Goal: Task Accomplishment & Management: Manage account settings

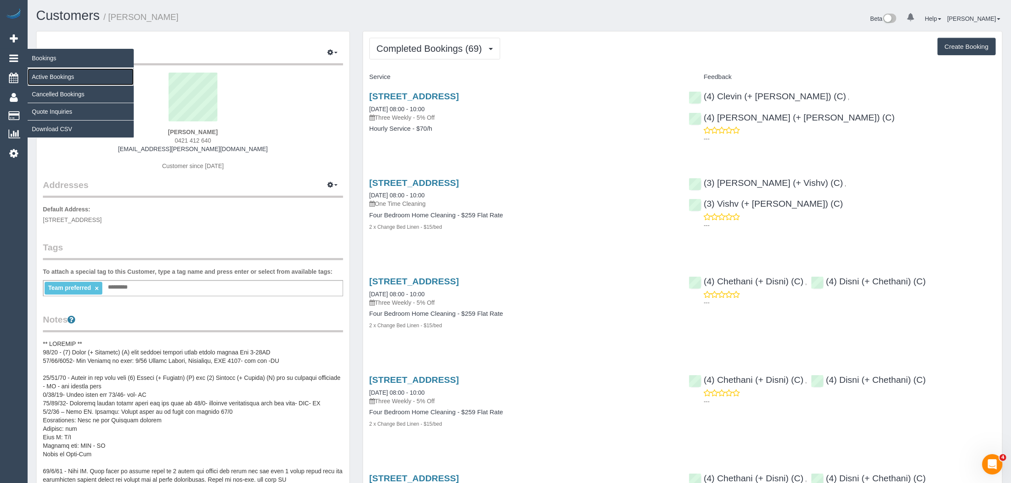
click at [41, 74] on link "Active Bookings" at bounding box center [81, 76] width 106 height 17
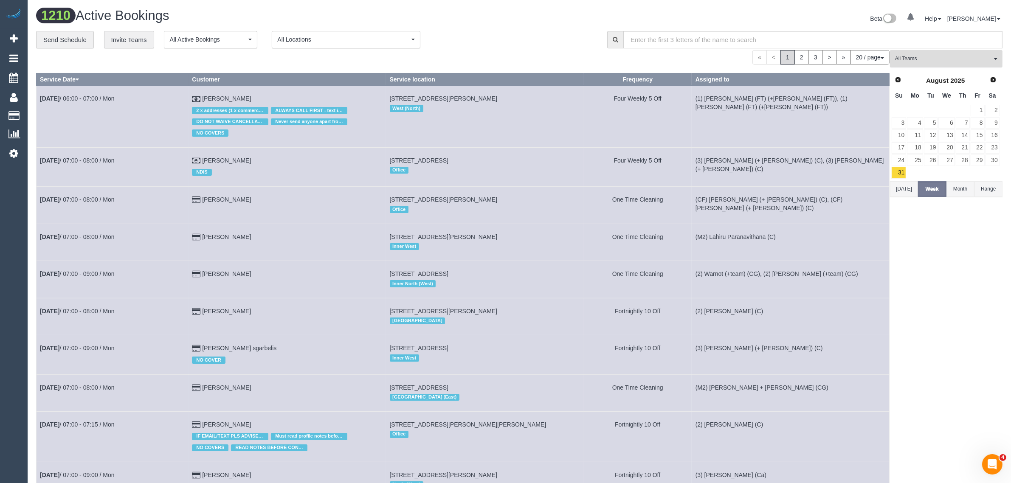
click at [948, 64] on button "All Teams" at bounding box center [946, 58] width 113 height 17
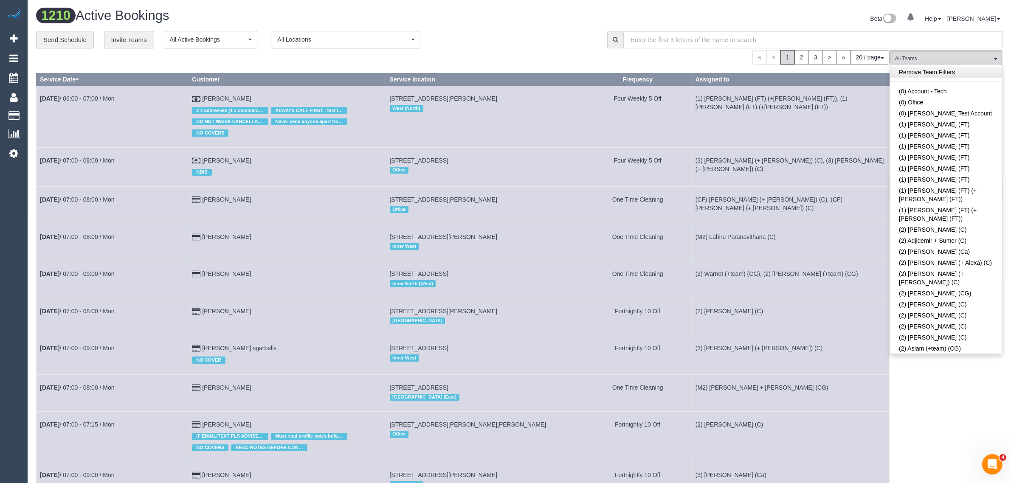
click at [952, 67] on link "Remove Team Filters" at bounding box center [946, 72] width 112 height 11
click at [516, 41] on div "**********" at bounding box center [315, 40] width 558 height 18
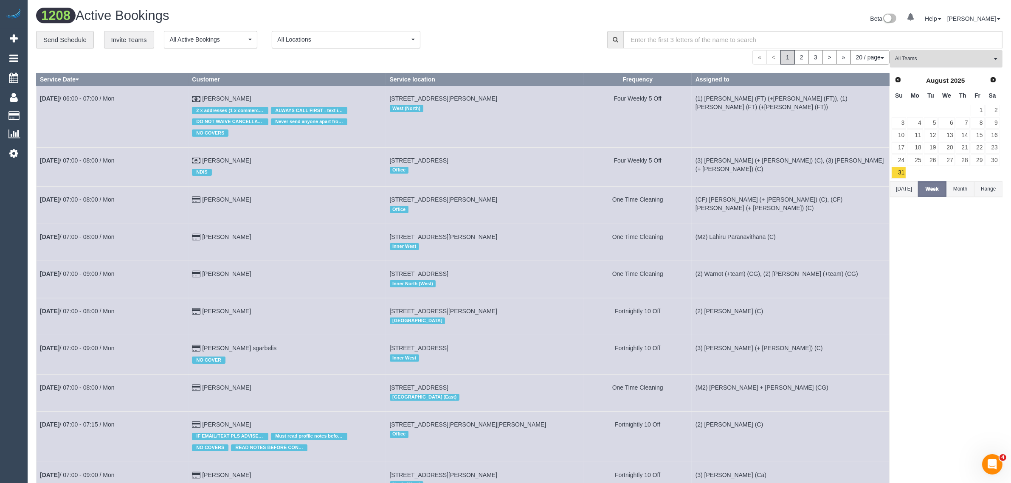
click at [930, 62] on span "All Teams" at bounding box center [943, 58] width 97 height 7
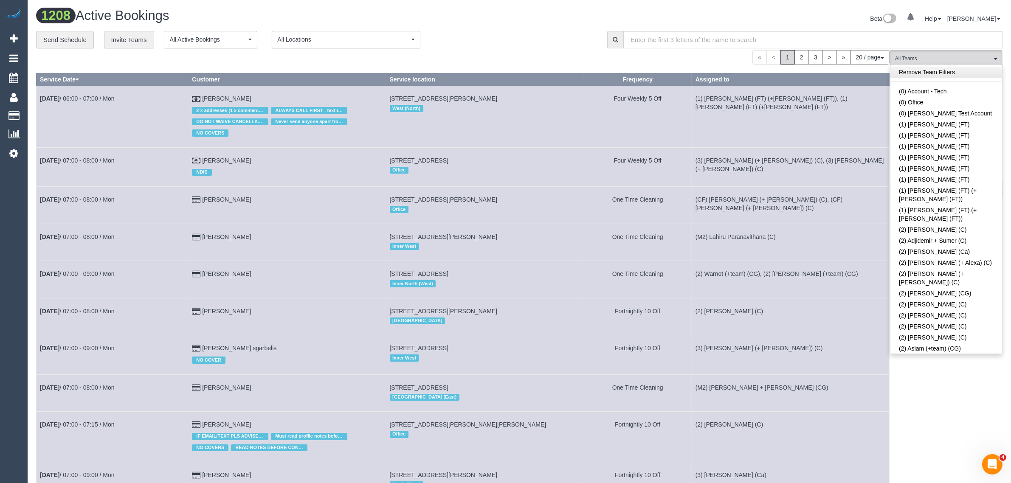
click at [964, 76] on link "Remove Team Filters" at bounding box center [946, 72] width 112 height 11
click at [508, 51] on div "« < 1 2 3 > » 20 / page 10 / page 20 / page 30 / page 40 / page 50 / page 100 /…" at bounding box center [462, 57] width 853 height 14
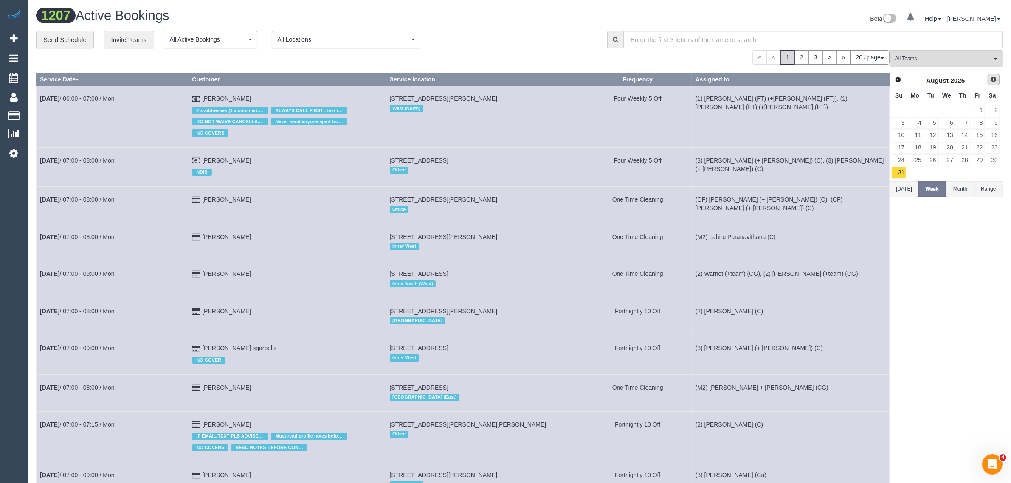
click at [998, 83] on link "Next" at bounding box center [994, 80] width 12 height 12
click at [926, 57] on span "All Teams" at bounding box center [943, 58] width 97 height 7
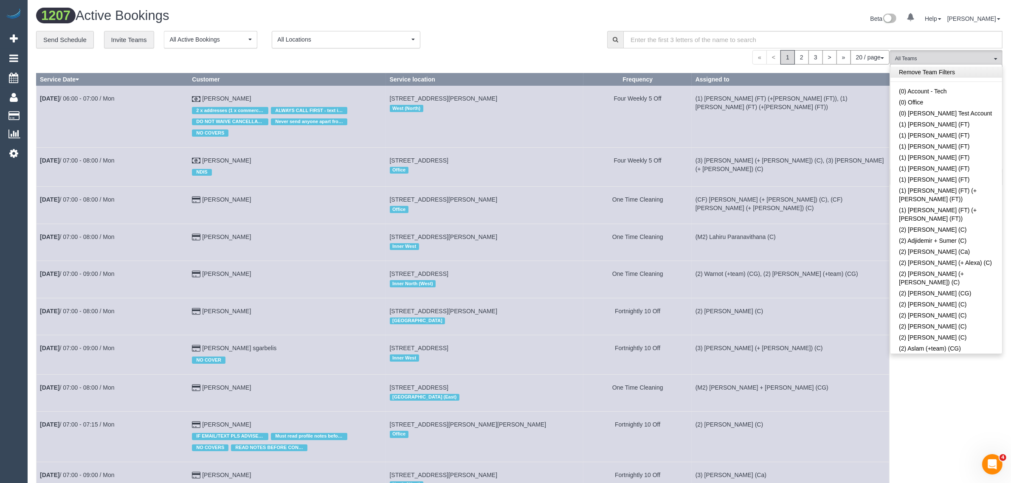
click at [979, 71] on link "Remove Team Filters" at bounding box center [946, 72] width 112 height 11
click at [513, 50] on div "« < 1 2 3 > » 20 / page 10 / page 20 / page 30 / page 40 / page 50 / page 100 /…" at bounding box center [462, 57] width 853 height 14
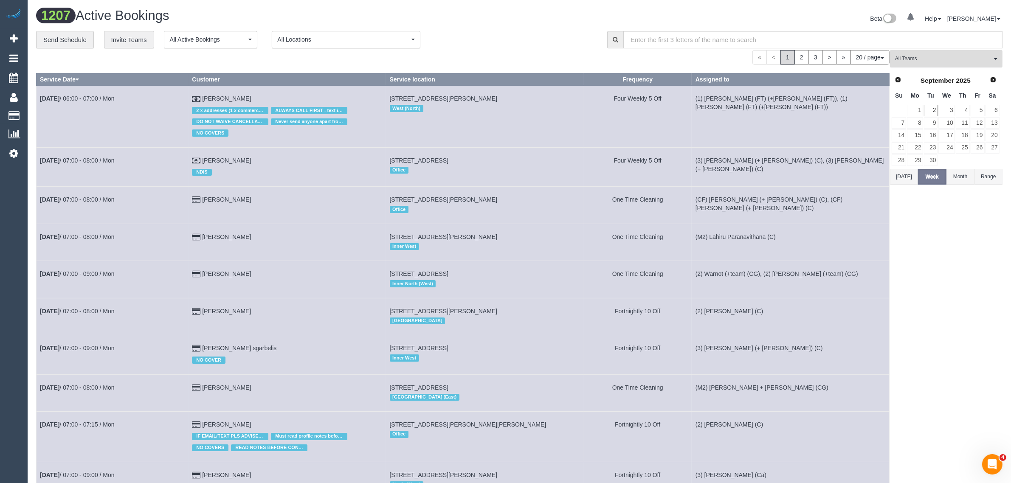
click at [932, 55] on span "All Teams" at bounding box center [943, 58] width 97 height 7
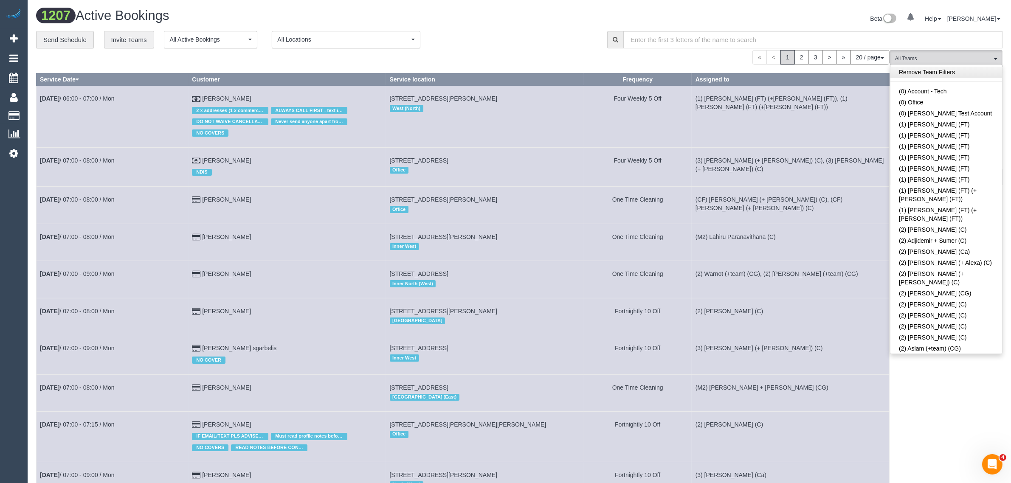
click at [968, 70] on link "Remove Team Filters" at bounding box center [946, 72] width 112 height 11
drag, startPoint x: 943, startPoint y: 72, endPoint x: 937, endPoint y: 72, distance: 5.1
click at [943, 72] on link "Remove Team Filters" at bounding box center [946, 72] width 112 height 11
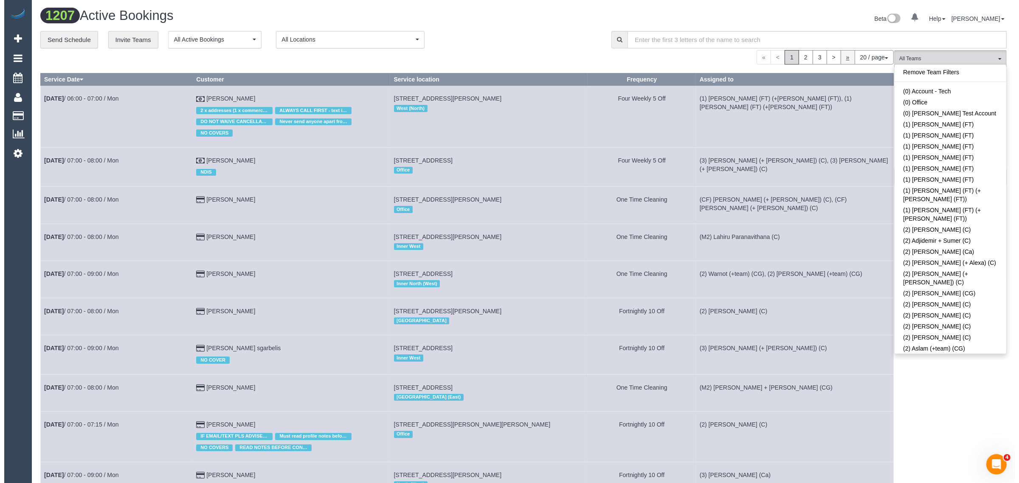
scroll to position [1523, 0]
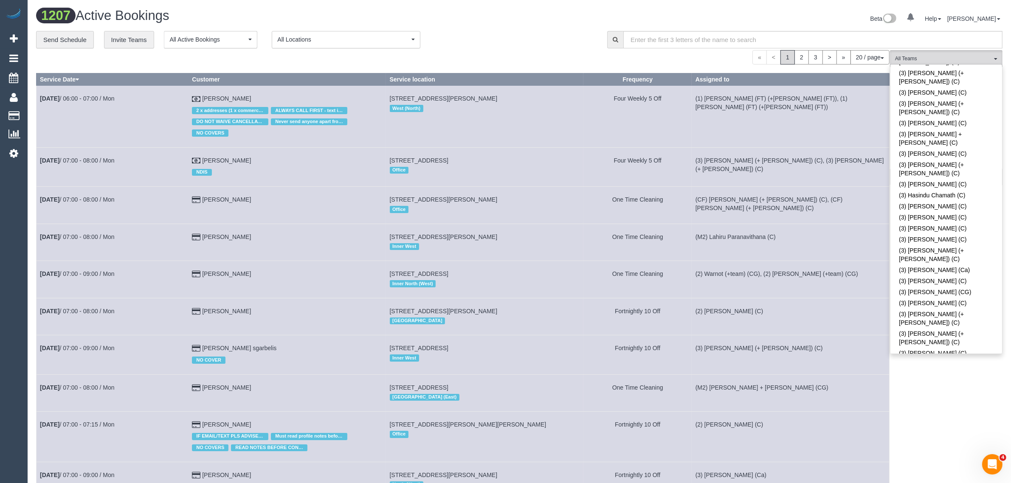
click at [507, 55] on div "« < 1 2 3 > » 20 / page 10 / page 20 / page 30 / page 40 / page 50 / page 100 /…" at bounding box center [462, 57] width 853 height 14
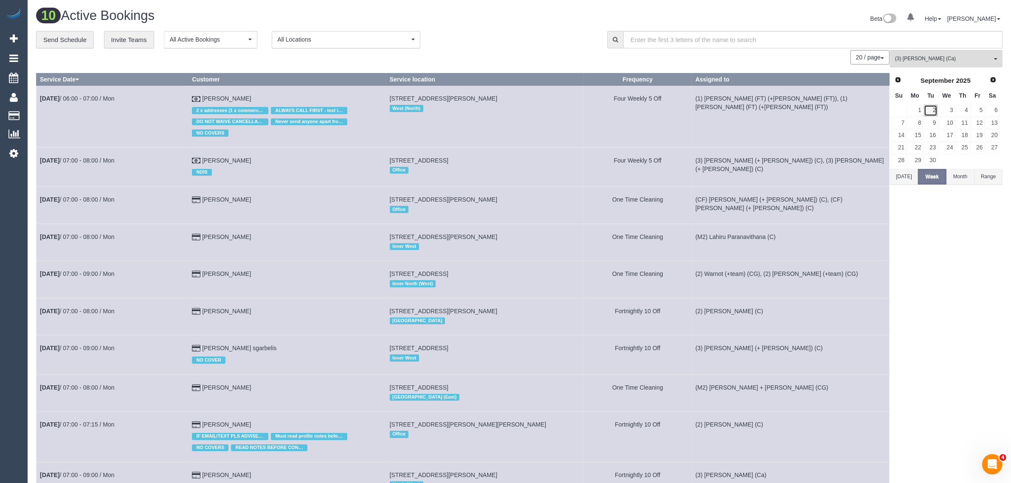
click at [930, 108] on link "2" at bounding box center [931, 110] width 14 height 11
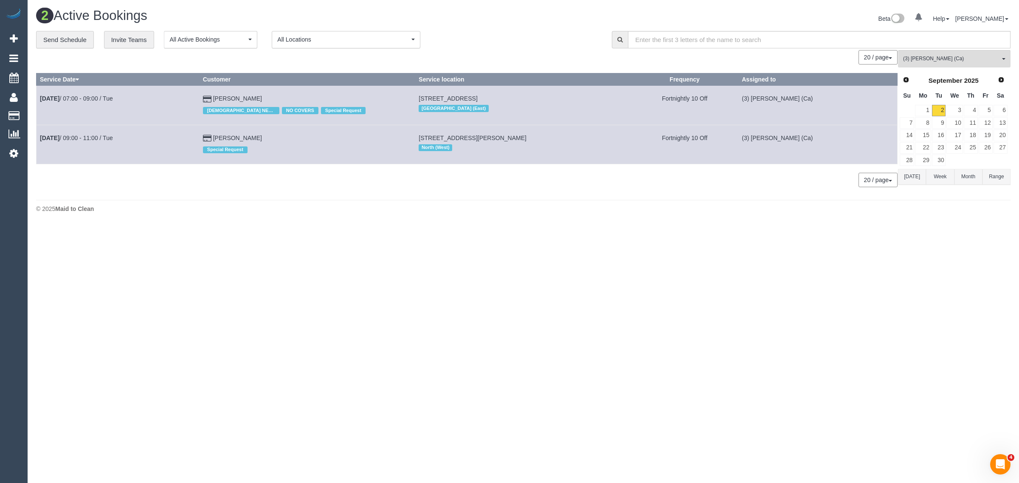
click at [536, 34] on div "**********" at bounding box center [317, 40] width 563 height 18
click at [160, 203] on footer "© 2025 Maid to Clean" at bounding box center [523, 208] width 974 height 17
drag, startPoint x: 261, startPoint y: 94, endPoint x: 37, endPoint y: 101, distance: 223.9
click at [37, 101] on tr "[DATE] 07:00 - 09:00 / Tue [PERSON_NAME] [DEMOGRAPHIC_DATA] NEEDED NO COVERS Sp…" at bounding box center [467, 105] width 861 height 39
copy tr "[DATE] 07:00 - 09:00 / Tue [PERSON_NAME]"
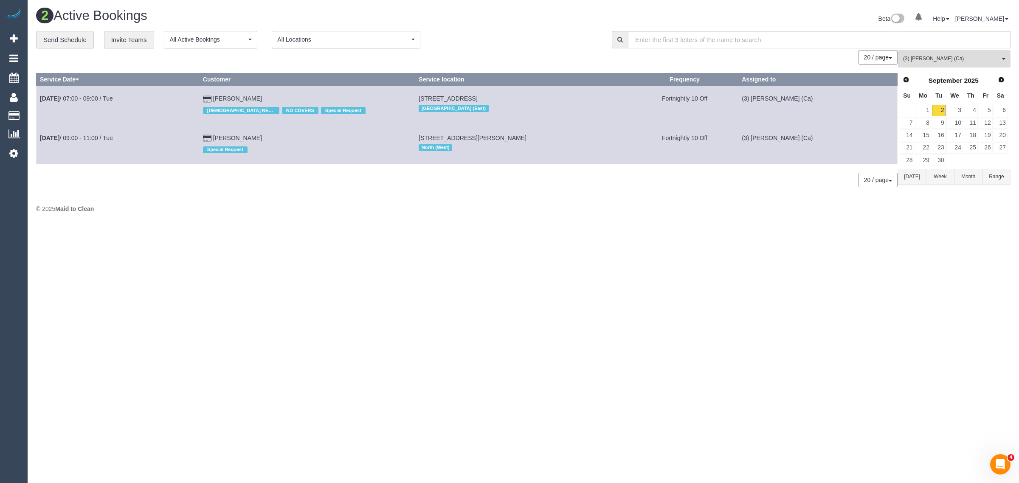
click at [913, 50] on button "(3) [PERSON_NAME] (Ca) All Teams" at bounding box center [954, 58] width 113 height 17
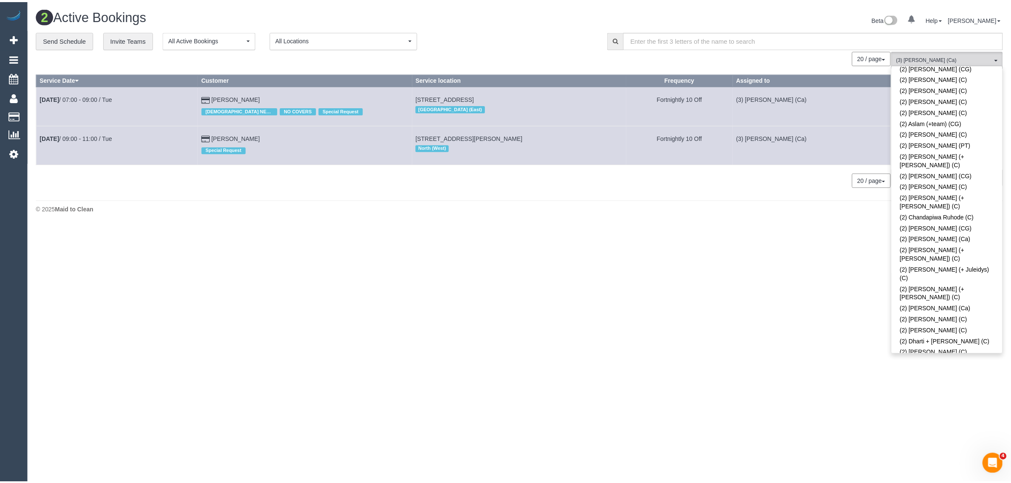
scroll to position [0, 0]
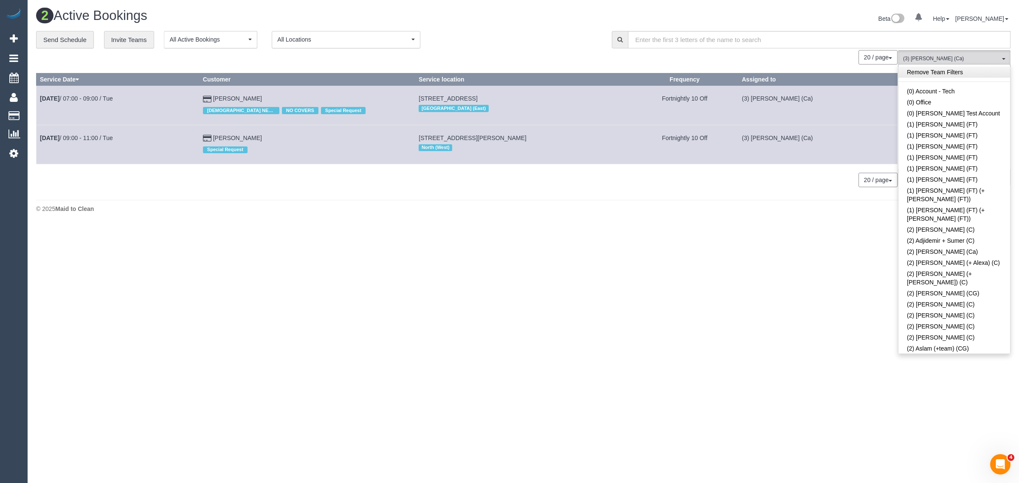
click at [960, 73] on link "Remove Team Filters" at bounding box center [954, 72] width 112 height 11
click at [546, 42] on div "**********" at bounding box center [317, 40] width 563 height 18
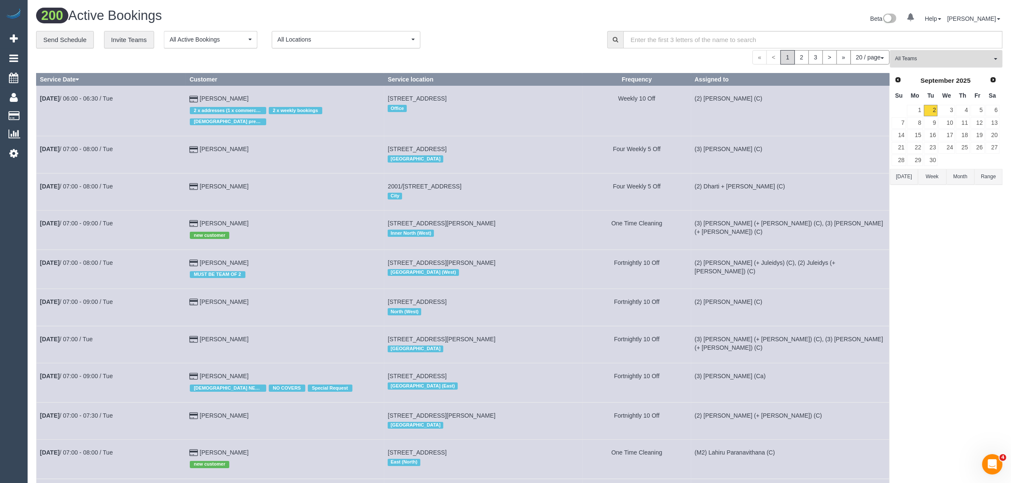
click at [926, 62] on span "All Teams" at bounding box center [943, 58] width 97 height 7
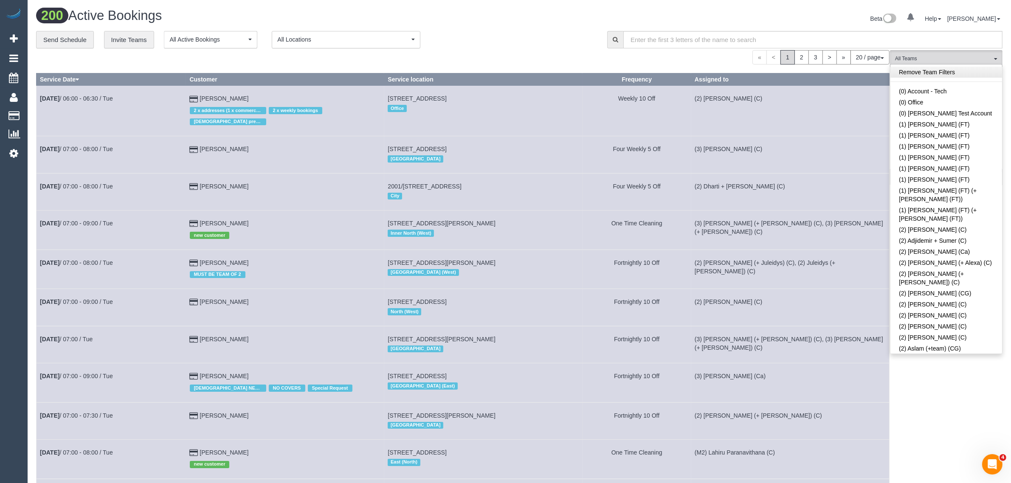
click at [973, 75] on link "Remove Team Filters" at bounding box center [946, 72] width 112 height 11
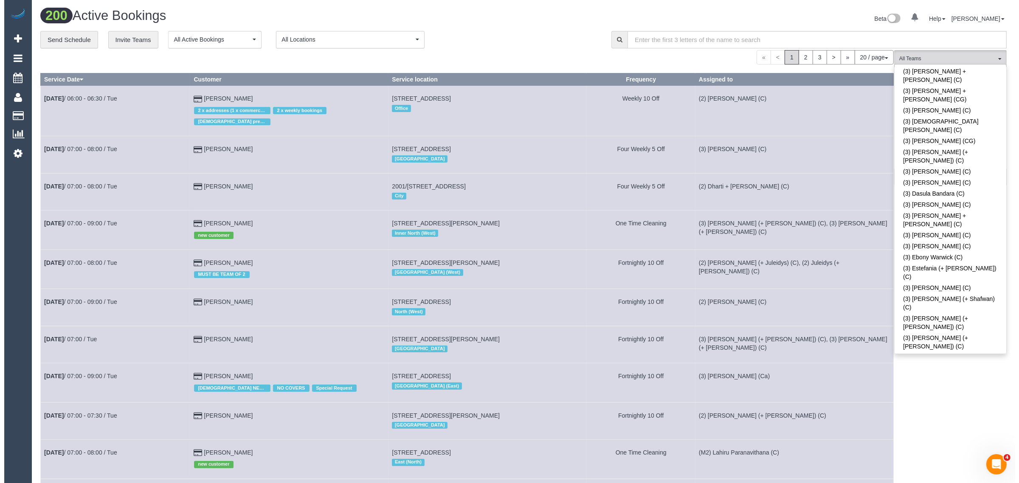
scroll to position [1501, 0]
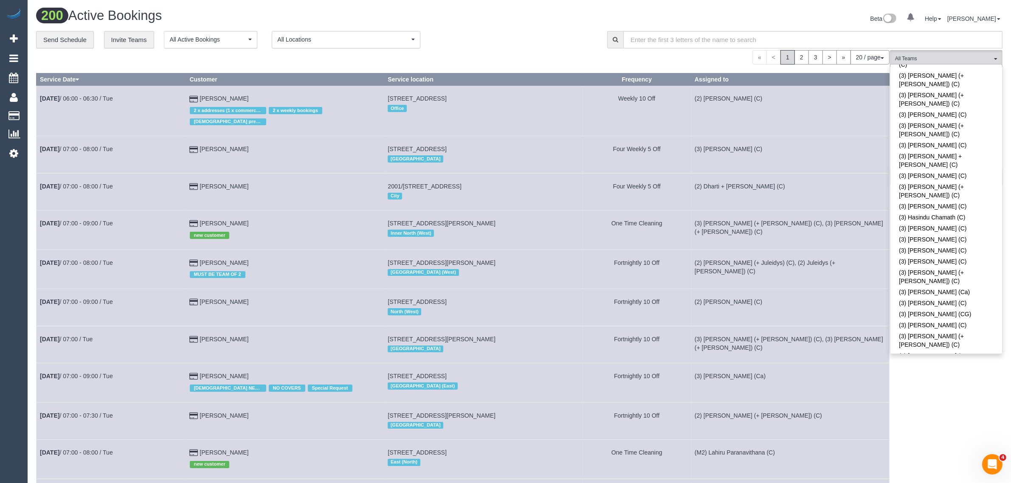
click at [538, 45] on div "**********" at bounding box center [315, 40] width 558 height 18
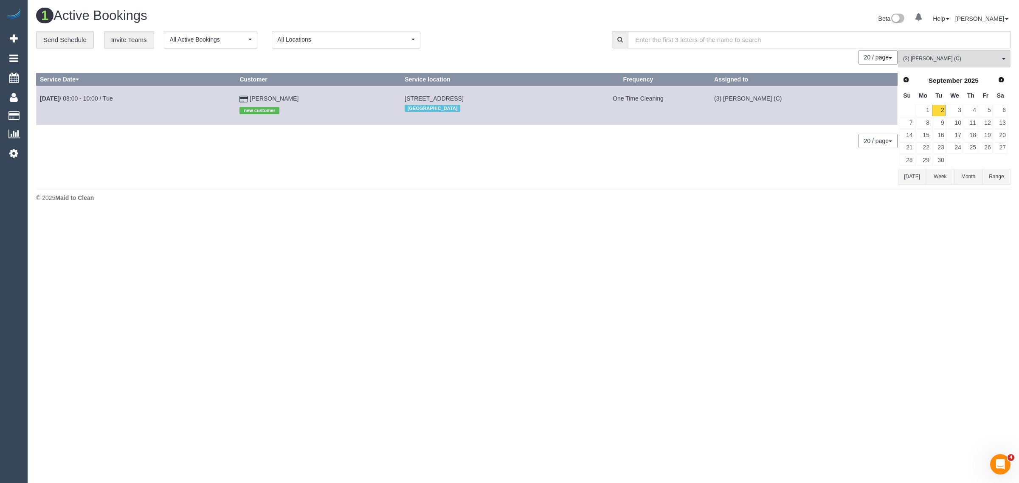
drag, startPoint x: 290, startPoint y: 96, endPoint x: 69, endPoint y: 84, distance: 220.7
click at [38, 95] on tr "[DATE] 08:00 - 10:00 / Tue [PERSON_NAME] new customer [STREET_ADDRESS] [GEOGRAP…" at bounding box center [467, 105] width 861 height 39
copy tr "[DATE] 08:00 - 10:00 / Tue [PERSON_NAME]"
click at [478, 158] on div "0 Bookings found. We couldn't find any bookings that matched your search. Creat…" at bounding box center [467, 117] width 862 height 134
click at [931, 55] on span "(3) [PERSON_NAME] (C)" at bounding box center [951, 58] width 97 height 7
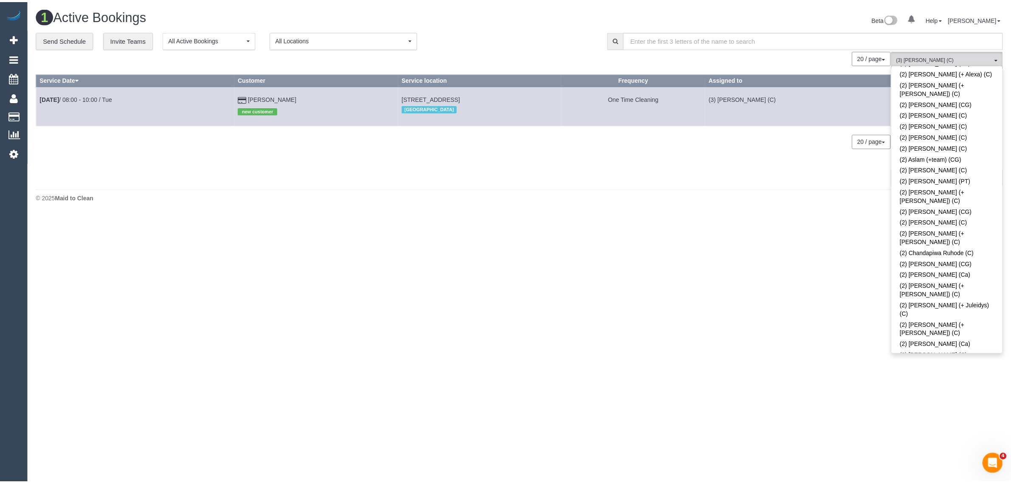
scroll to position [0, 0]
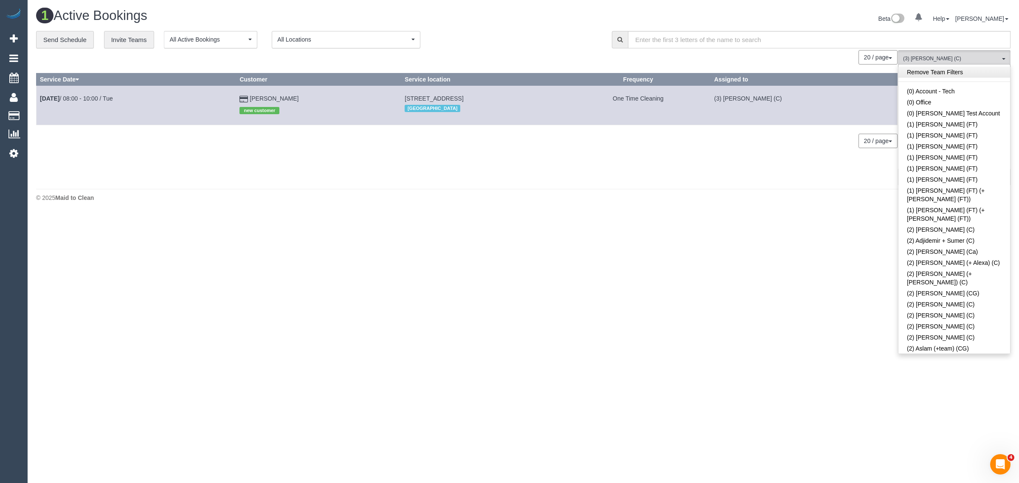
click at [973, 76] on link "Remove Team Filters" at bounding box center [954, 72] width 112 height 11
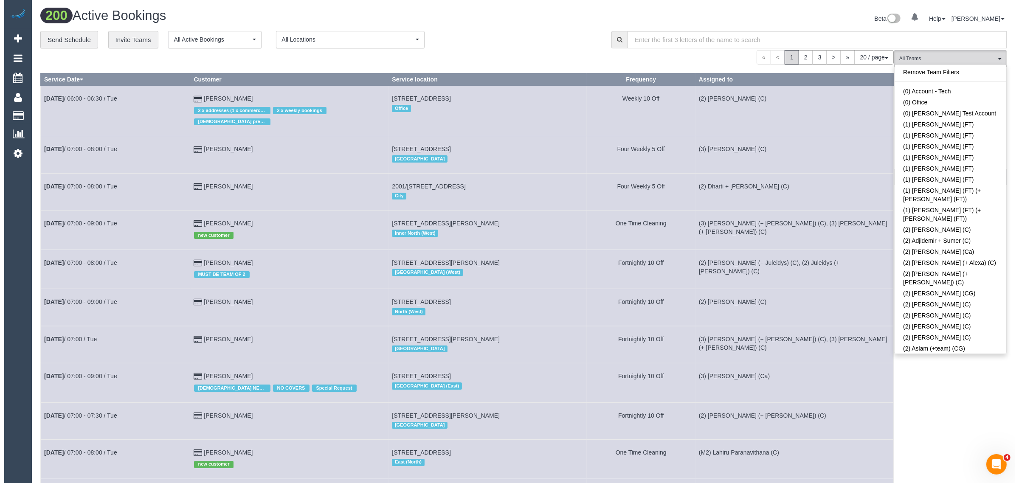
scroll to position [1027, 0]
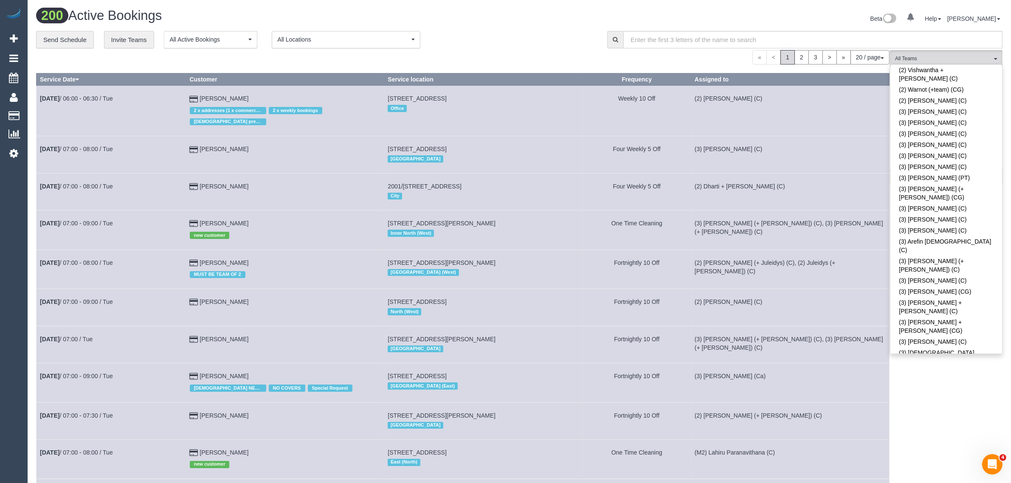
click at [932, 408] on link "(3) [PERSON_NAME] (C)" at bounding box center [946, 413] width 112 height 11
click at [481, 35] on div "**********" at bounding box center [315, 40] width 558 height 18
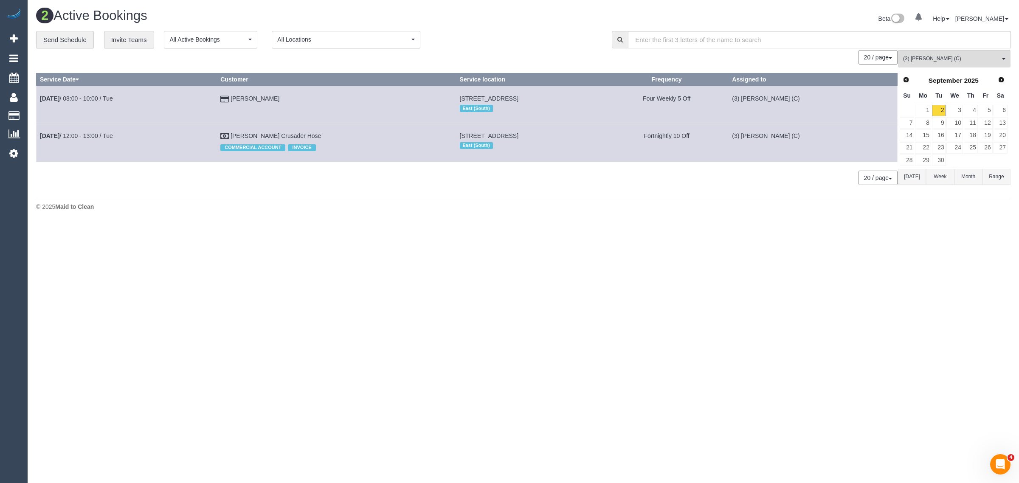
click at [707, 243] on body "0 Beta Your Notifications You have 0 alerts Add Booking Bookings Active Booking…" at bounding box center [509, 241] width 1019 height 483
drag, startPoint x: 314, startPoint y: 100, endPoint x: 39, endPoint y: 100, distance: 275.6
click at [39, 100] on tr "[DATE] 08:00 - 10:00 / Tue [PERSON_NAME] [STREET_ADDRESS] East (South) Four Wee…" at bounding box center [467, 104] width 861 height 37
copy tr "[DATE] 08:00 - 10:00 / Tue [PERSON_NAME]"
click at [240, 96] on link "[PERSON_NAME]" at bounding box center [255, 98] width 49 height 7
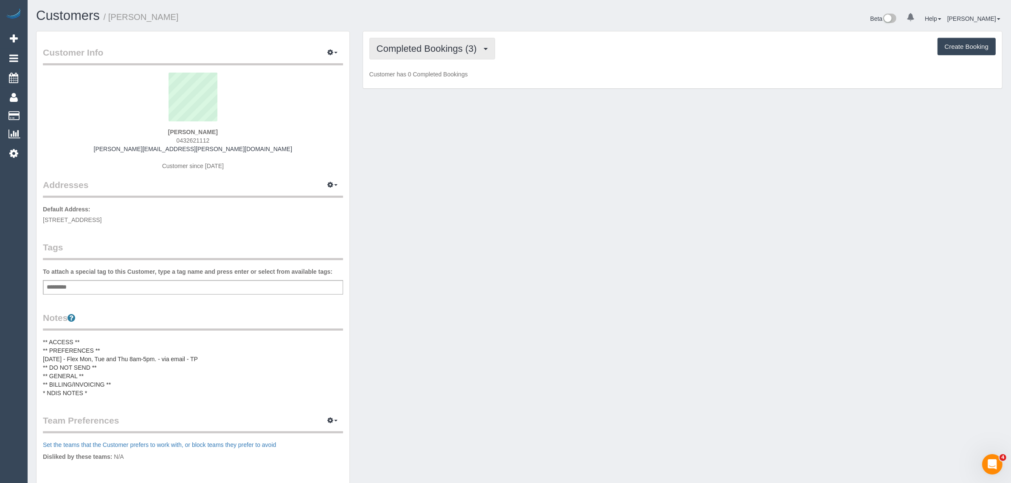
click at [447, 50] on span "Completed Bookings (3)" at bounding box center [429, 48] width 104 height 11
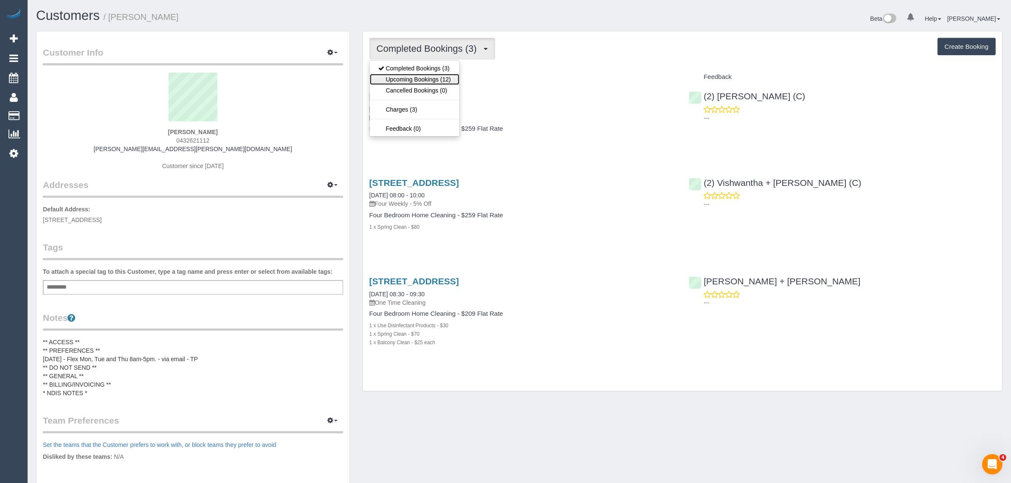
click at [430, 75] on link "Upcoming Bookings (12)" at bounding box center [415, 79] width 90 height 11
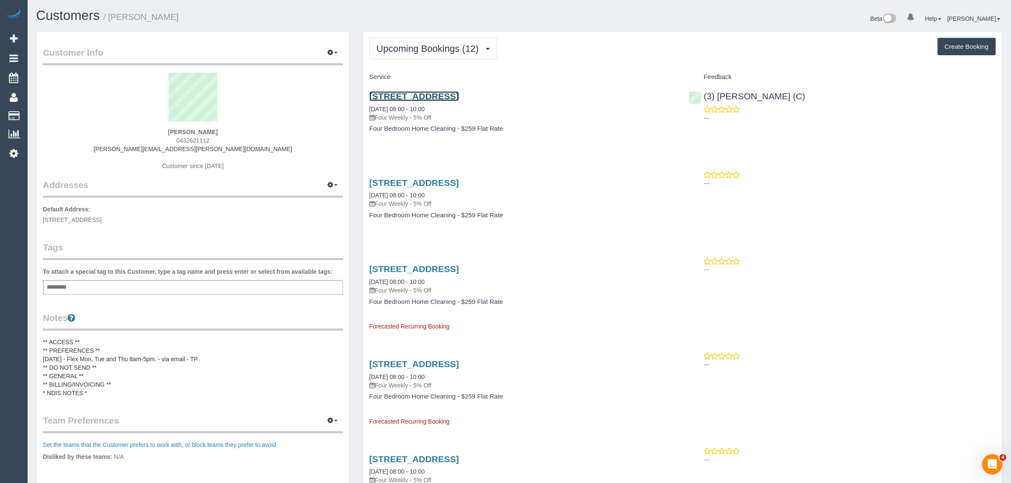
click at [450, 94] on link "[STREET_ADDRESS]" at bounding box center [414, 96] width 90 height 10
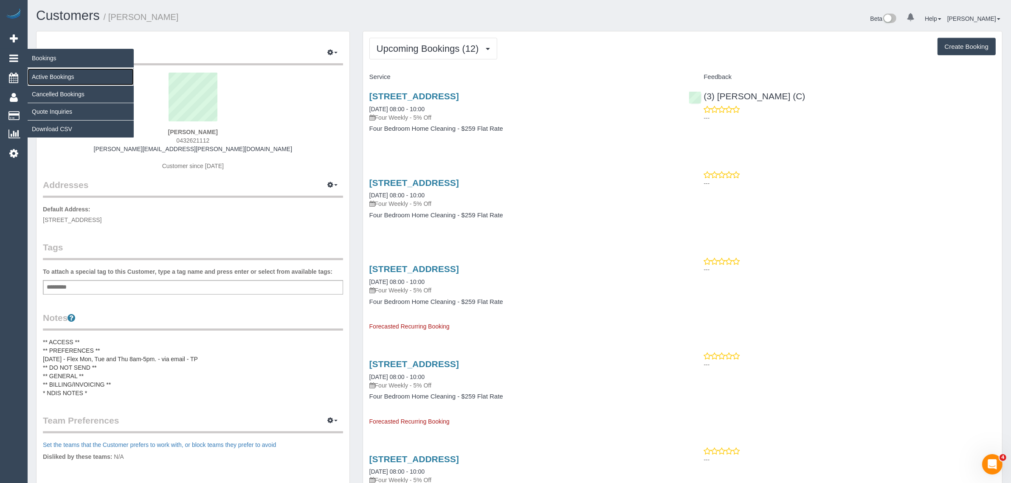
click at [46, 75] on link "Active Bookings" at bounding box center [81, 76] width 106 height 17
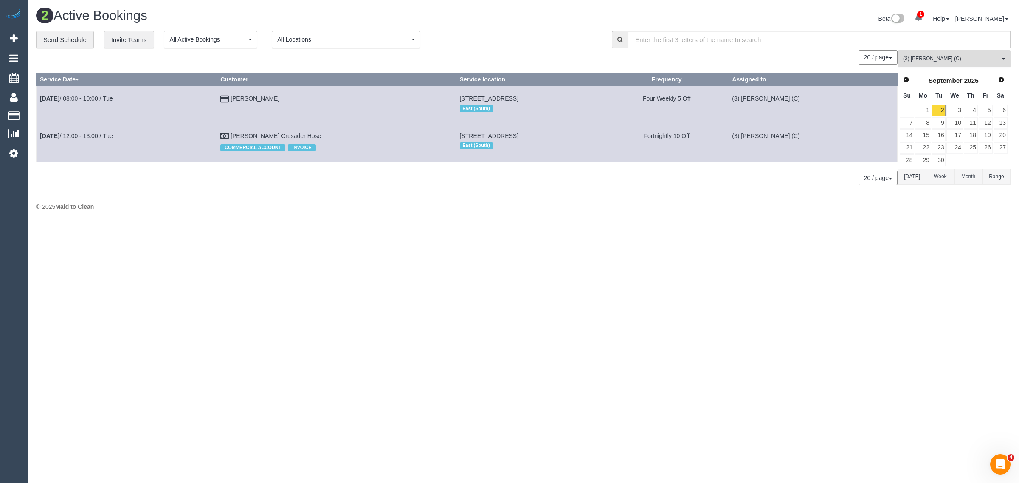
click at [975, 60] on span "(3) [PERSON_NAME] (C)" at bounding box center [951, 58] width 97 height 7
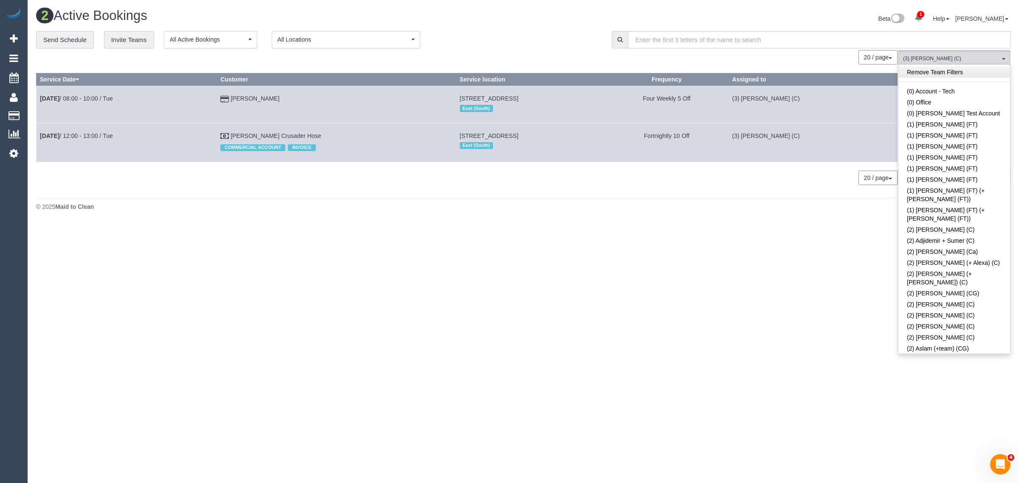
click at [972, 70] on link "Remove Team Filters" at bounding box center [954, 72] width 112 height 11
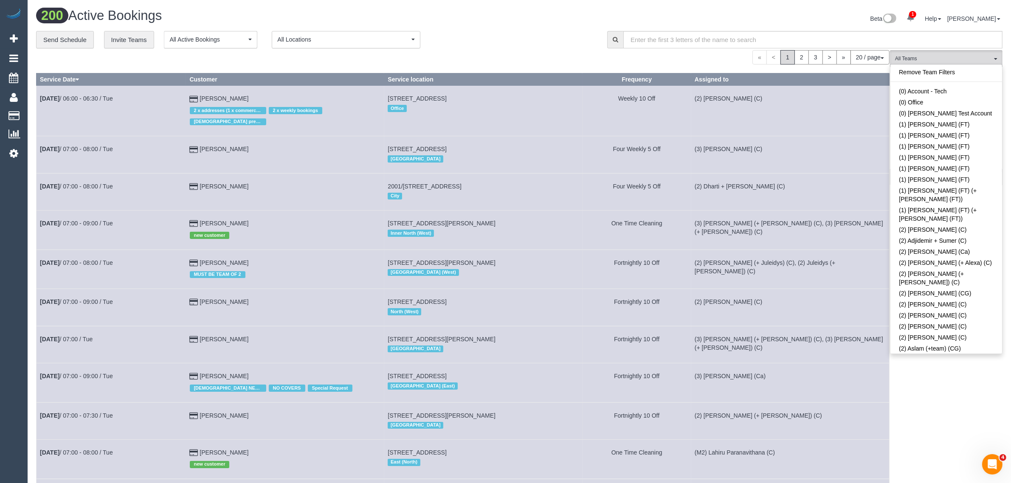
click at [499, 33] on div "**********" at bounding box center [315, 40] width 558 height 18
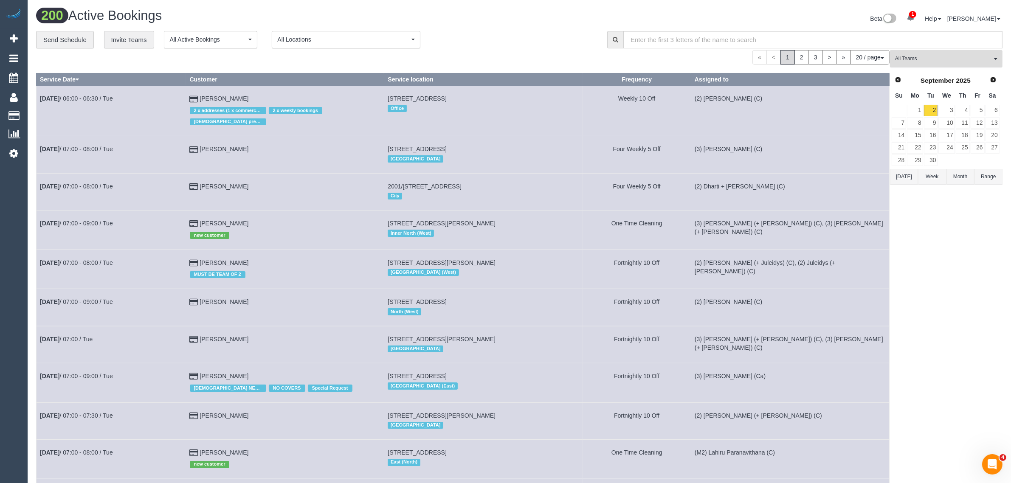
click at [977, 56] on span "All Teams" at bounding box center [943, 58] width 97 height 7
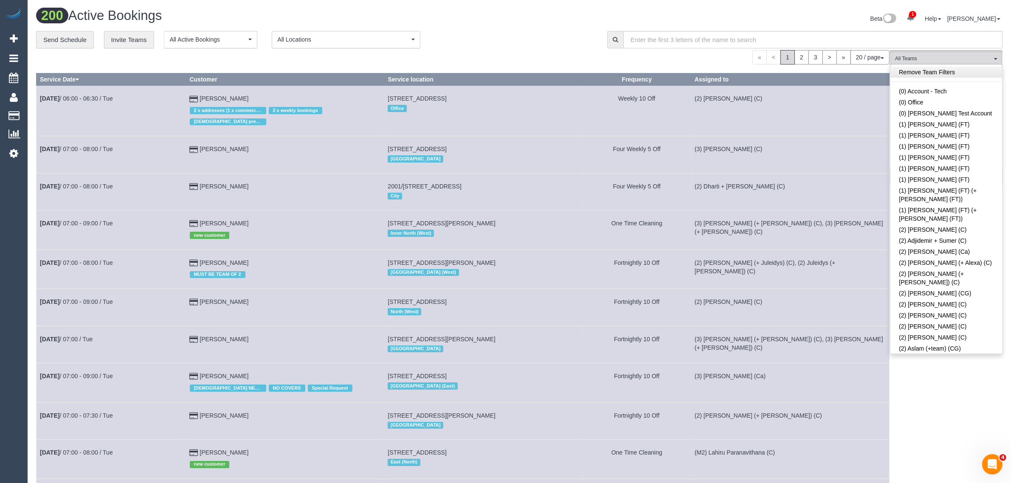
click at [974, 73] on link "Remove Team Filters" at bounding box center [946, 72] width 112 height 11
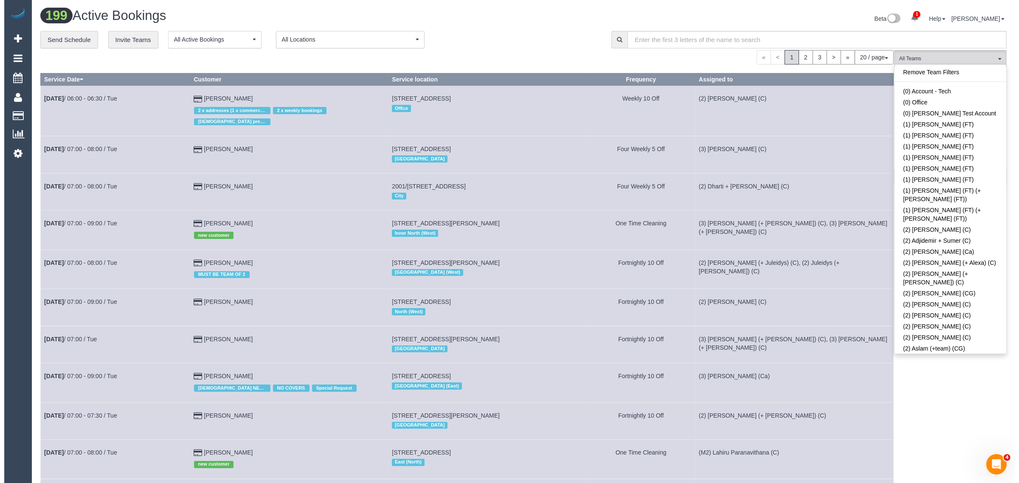
scroll to position [1678, 0]
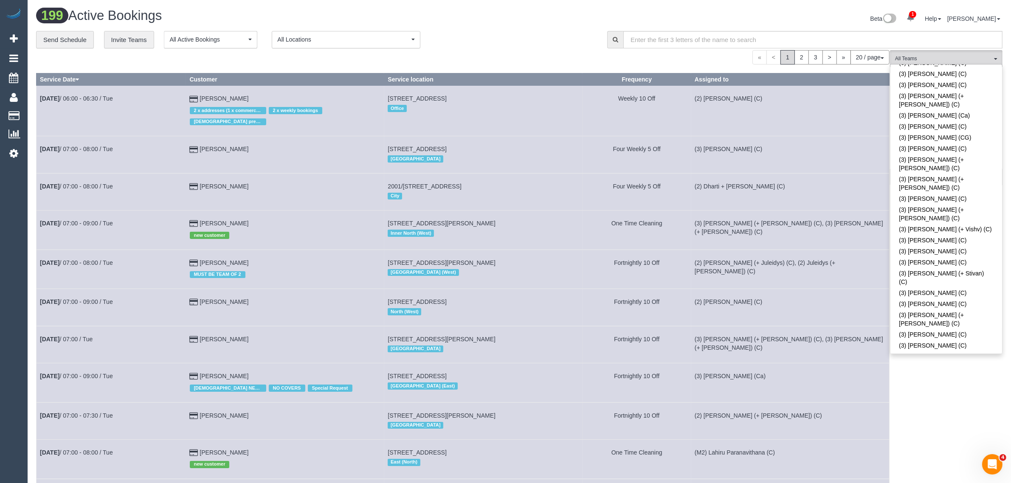
click at [579, 47] on div "**********" at bounding box center [315, 40] width 558 height 18
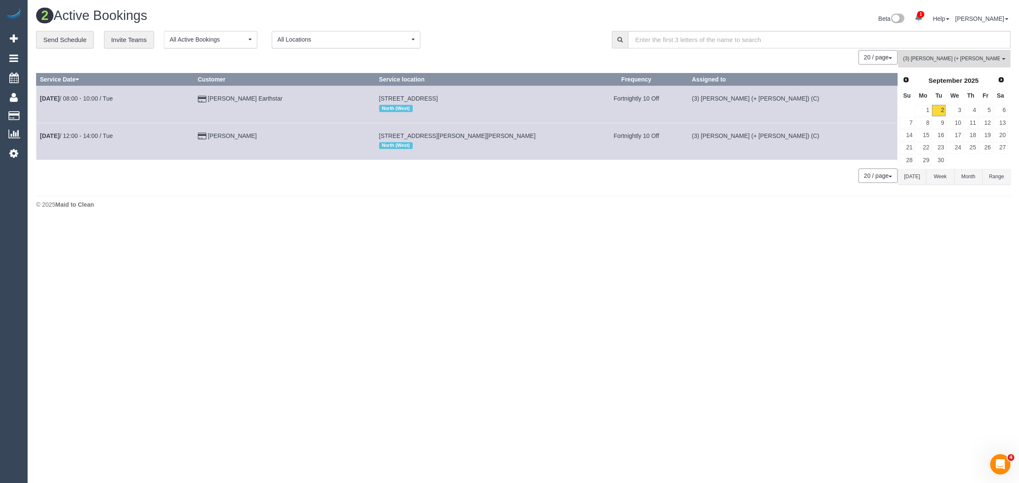
click at [325, 192] on div "2 Active Bookings Beta 1 Your Notifications You have 0 alerts × You have 1 to c…" at bounding box center [523, 110] width 991 height 221
drag, startPoint x: 292, startPoint y: 96, endPoint x: 41, endPoint y: 98, distance: 250.9
click at [41, 98] on tr "[DATE] 08:00 - 10:00 / Tue [PERSON_NAME] Earthstar [STREET_ADDRESS] North (West…" at bounding box center [467, 104] width 861 height 37
copy tr "[DATE] 08:00 - 10:00 / Tue [PERSON_NAME] Earthstar"
click at [927, 56] on span "(3) [PERSON_NAME] (+ [PERSON_NAME]) (C)" at bounding box center [951, 58] width 97 height 7
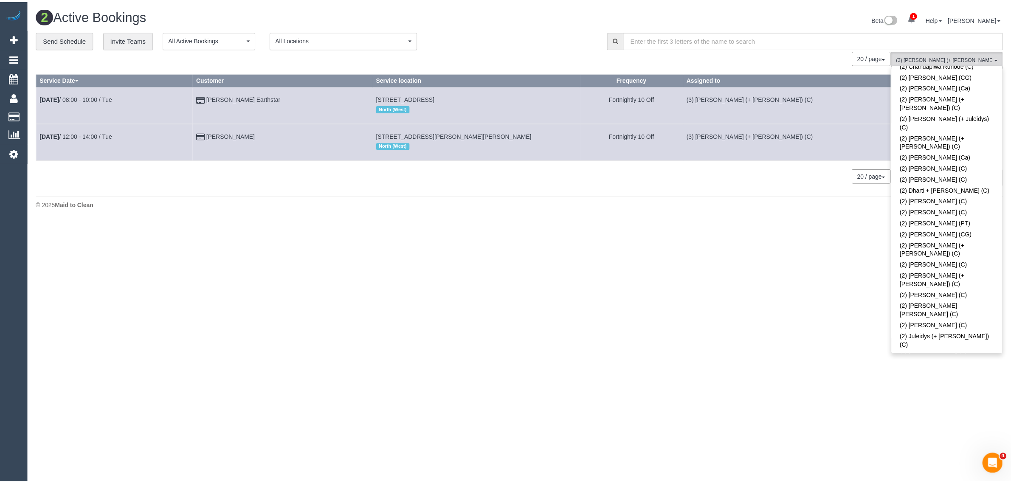
scroll to position [0, 0]
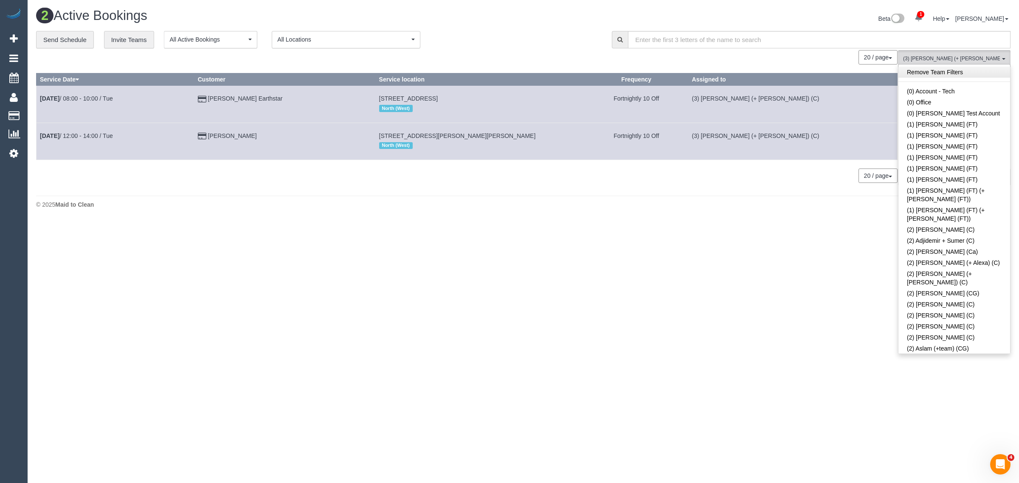
click at [978, 71] on link "Remove Team Filters" at bounding box center [954, 72] width 112 height 11
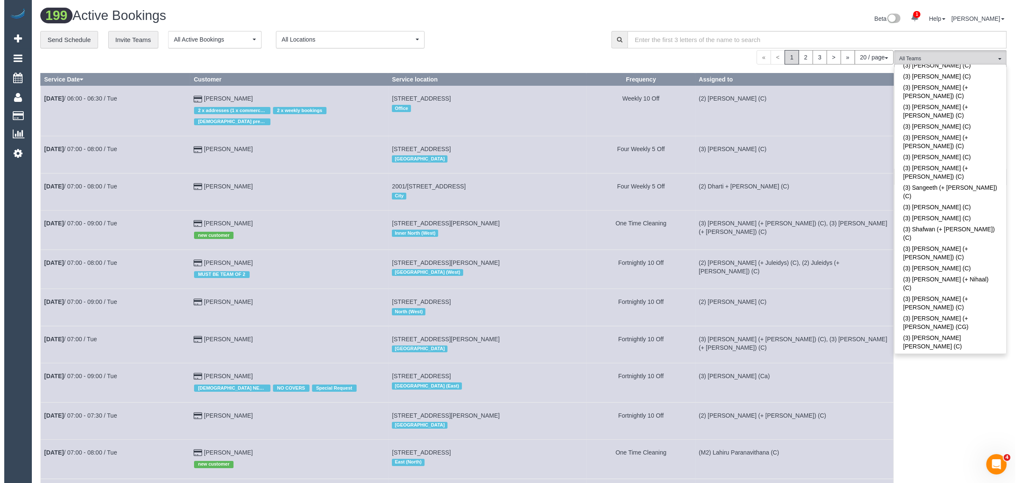
scroll to position [2361, 0]
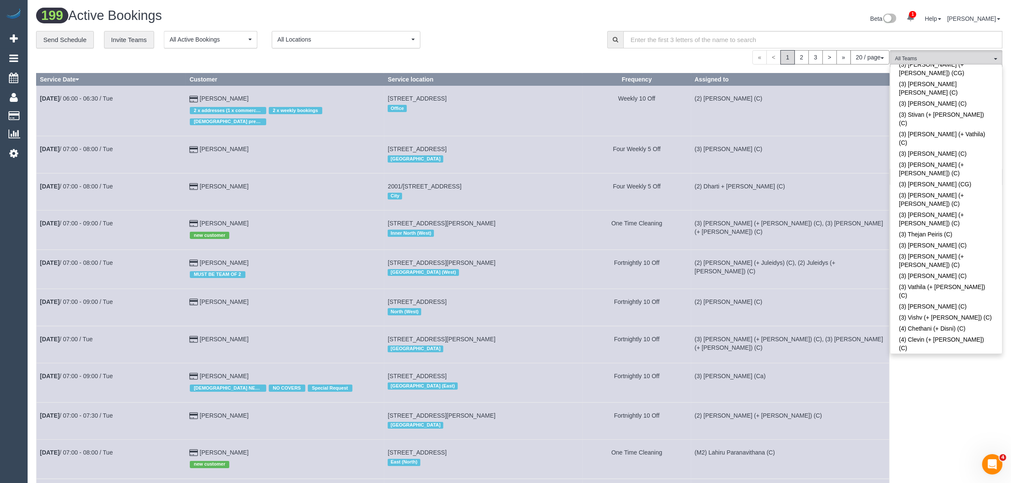
click at [510, 7] on div "199 Active Bookings Beta 1 Your Notifications You have 0 alerts × You have 1 to…" at bounding box center [519, 471] width 983 height 942
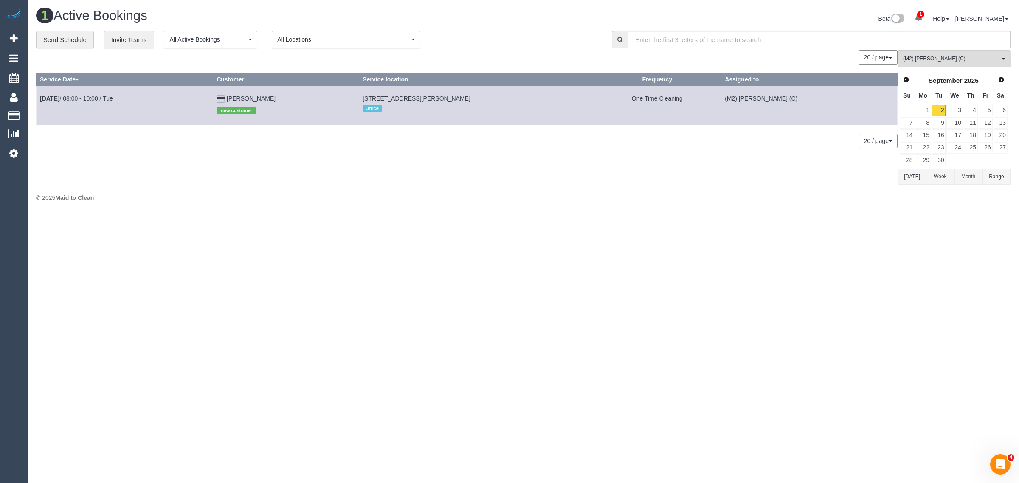
drag, startPoint x: 284, startPoint y: 98, endPoint x: 34, endPoint y: 112, distance: 249.6
click at [34, 112] on div "**********" at bounding box center [523, 108] width 987 height 154
copy div "Service Date Customer Service location Frequency Assigned to [DATE] 08:00 - 10:…"
click at [291, 149] on div "0 Bookings found. We couldn't find any bookings that matched your search. Creat…" at bounding box center [467, 117] width 862 height 134
drag, startPoint x: 282, startPoint y: 101, endPoint x: 43, endPoint y: 98, distance: 239.5
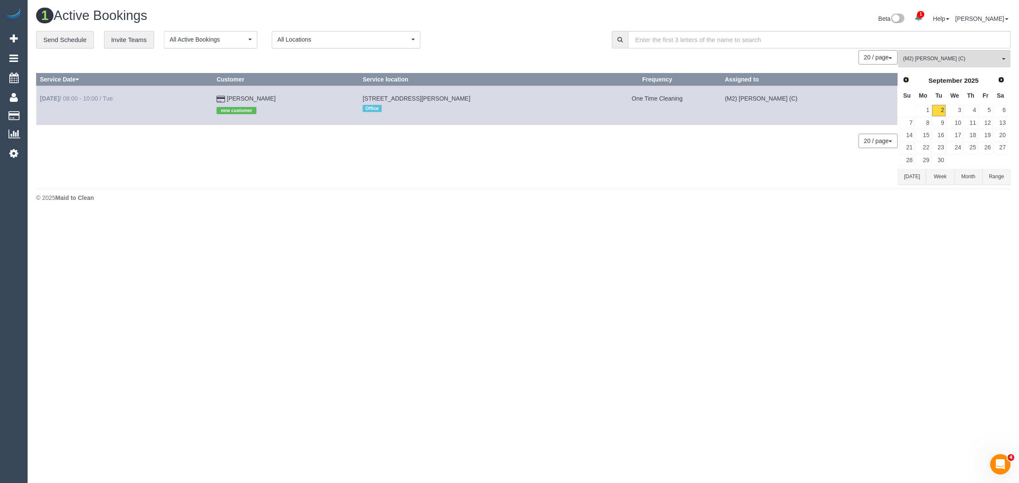
click at [43, 98] on tr "[DATE] 08:00 - 10:00 / Tue [PERSON_NAME] new customer [STREET_ADDRESS][PERSON_N…" at bounding box center [467, 105] width 861 height 39
copy tr "[DATE] 08:00 - 10:00 / [PERSON_NAME]"
click at [652, 211] on div "1 Active Bookings Beta 1 Your Notifications You have 0 alerts × You have 1 to c…" at bounding box center [523, 107] width 991 height 214
click at [619, 171] on div "0 Bookings found. We couldn't find any bookings that matched your search. Creat…" at bounding box center [467, 117] width 862 height 134
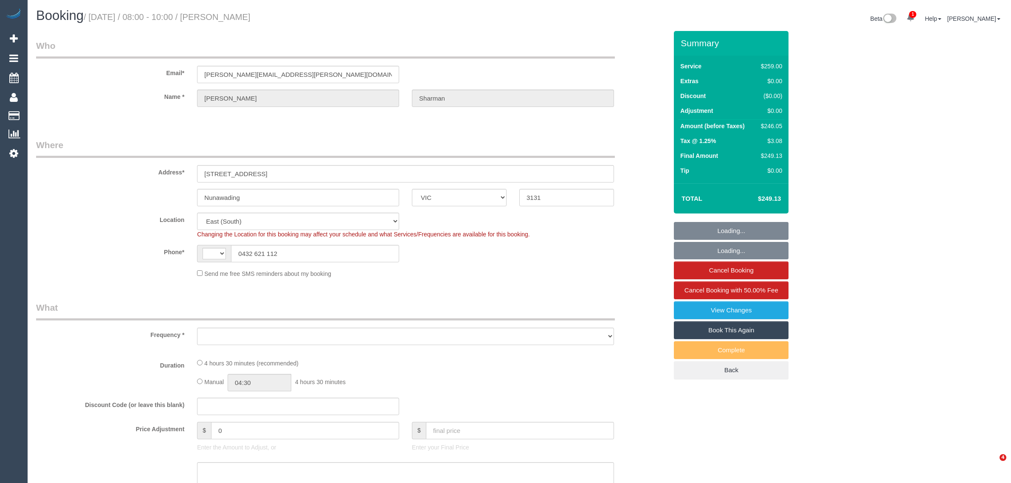
select select "VIC"
select select "object:296"
select select "string:AU"
select select "object:548"
select select "string:stripe-pm_1RlIW22GScqysDRV9MiPsUVY"
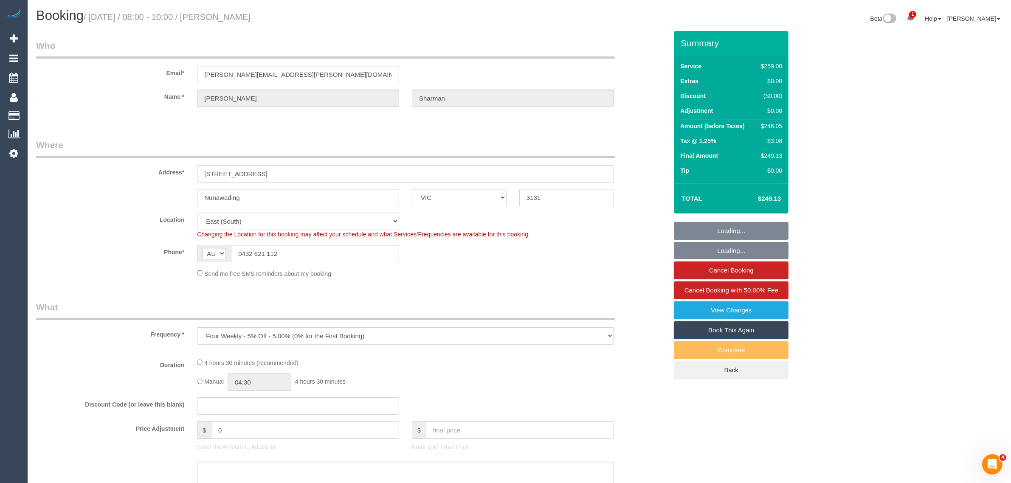
select select "number:27"
select select "number:15"
select select "number:18"
select select "number:22"
select select "number:34"
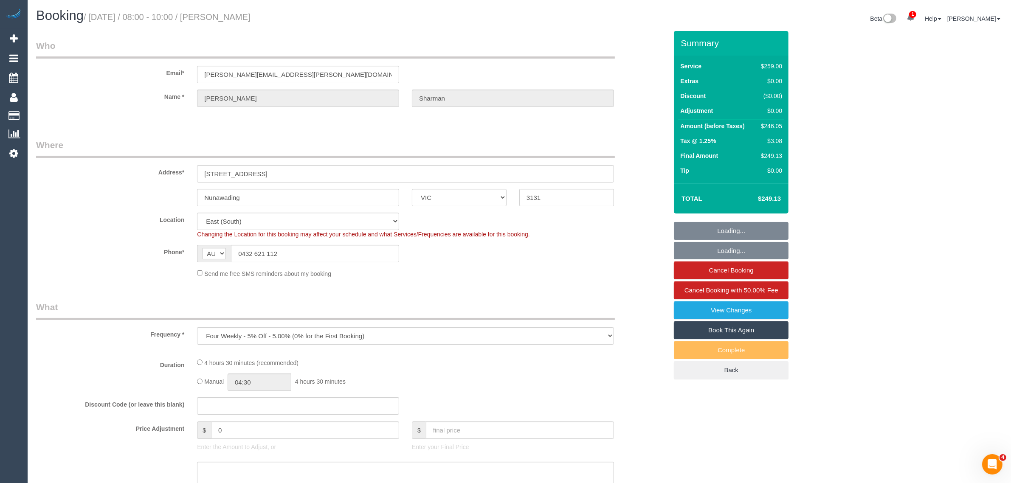
select select "number:13"
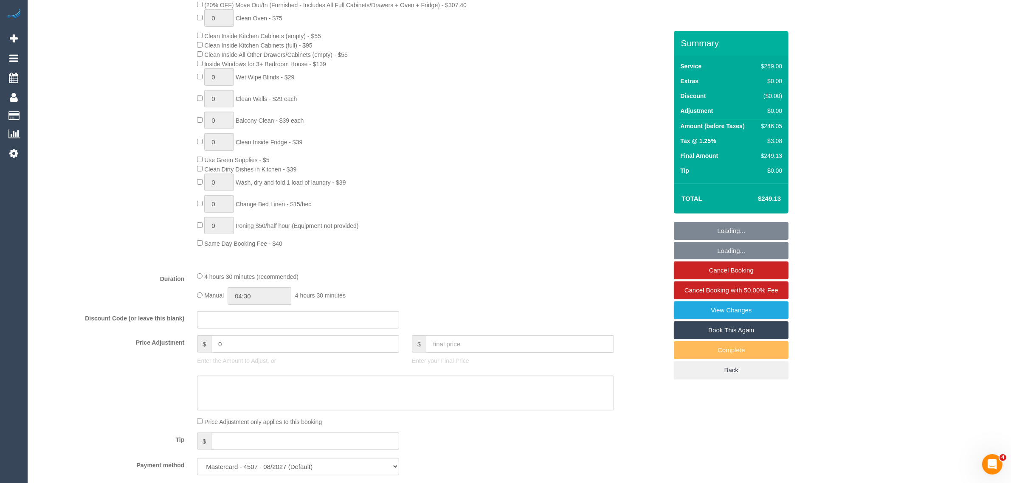
select select "spot1"
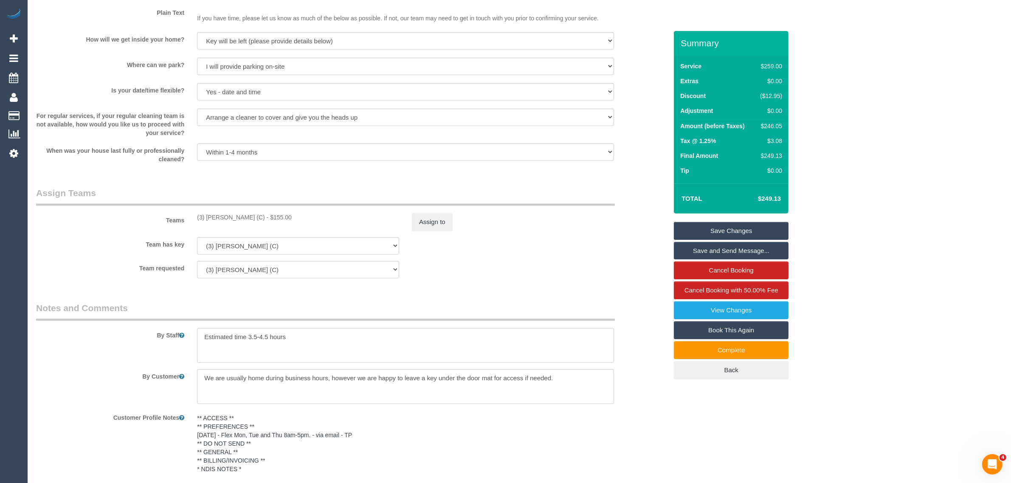
scroll to position [1192, 0]
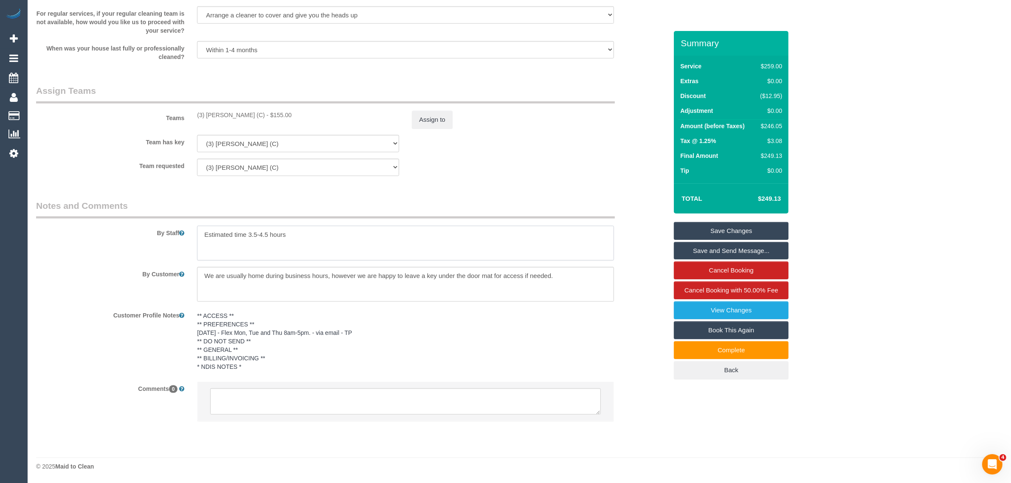
click at [328, 237] on textarea at bounding box center [405, 243] width 417 height 35
click at [329, 237] on textarea at bounding box center [405, 243] width 417 height 35
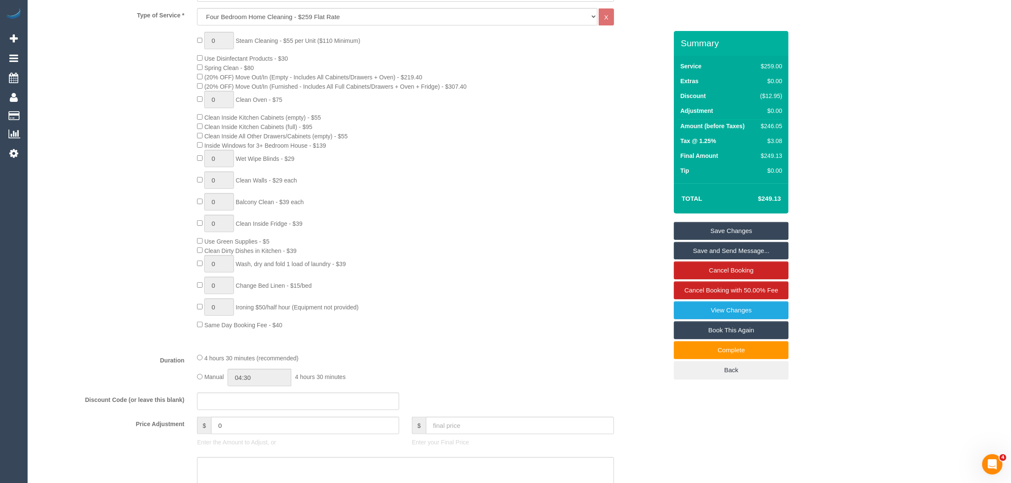
scroll to position [0, 0]
